Goal: Transaction & Acquisition: Purchase product/service

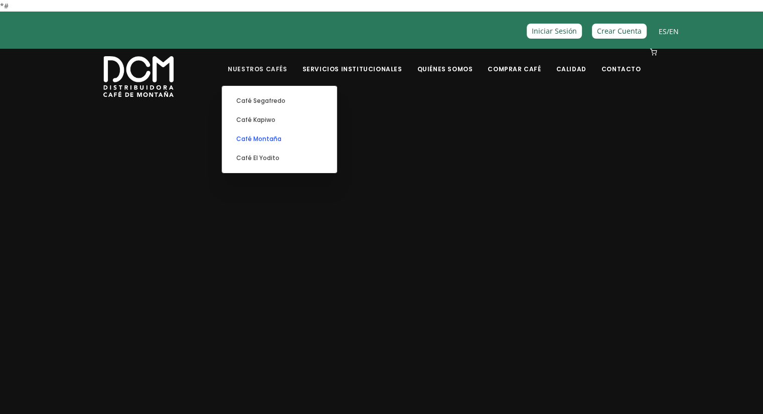
click at [270, 137] on link "Café Montaña" at bounding box center [279, 138] width 104 height 19
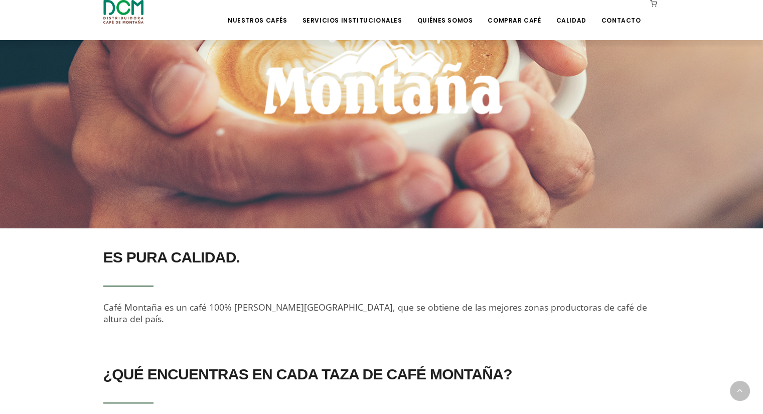
scroll to position [37, 0]
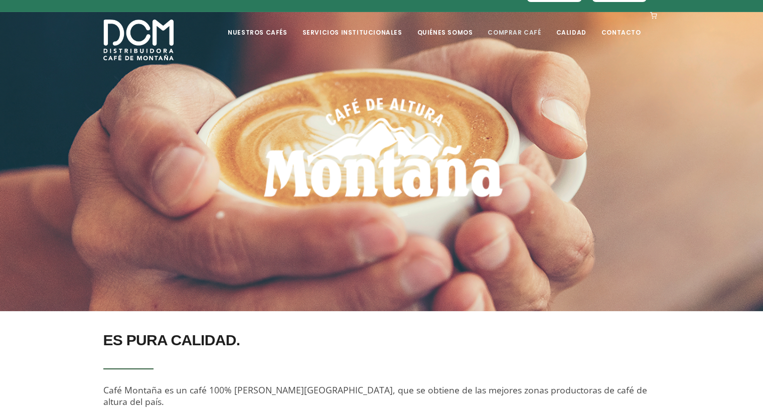
click at [523, 30] on link "Comprar Café" at bounding box center [514, 25] width 65 height 24
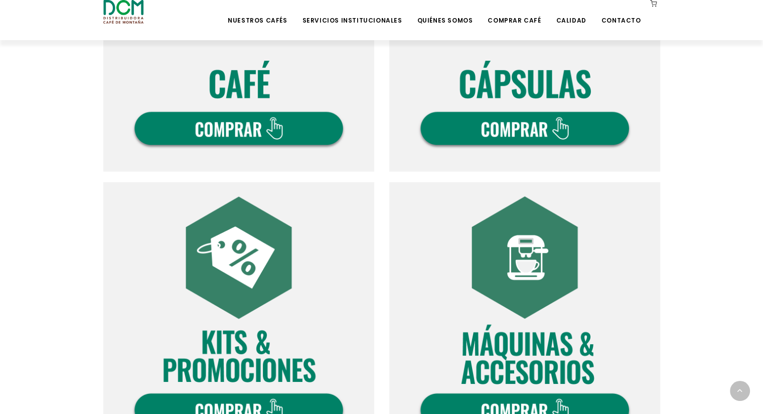
scroll to position [452, 0]
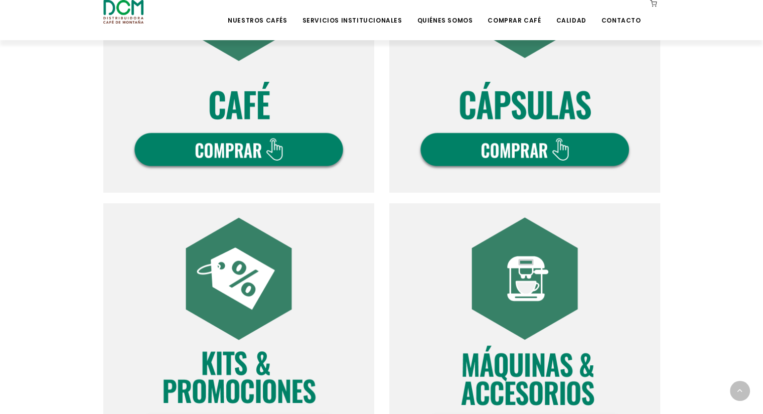
click at [272, 155] on img at bounding box center [238, 57] width 271 height 271
